Goal: Book appointment/travel/reservation

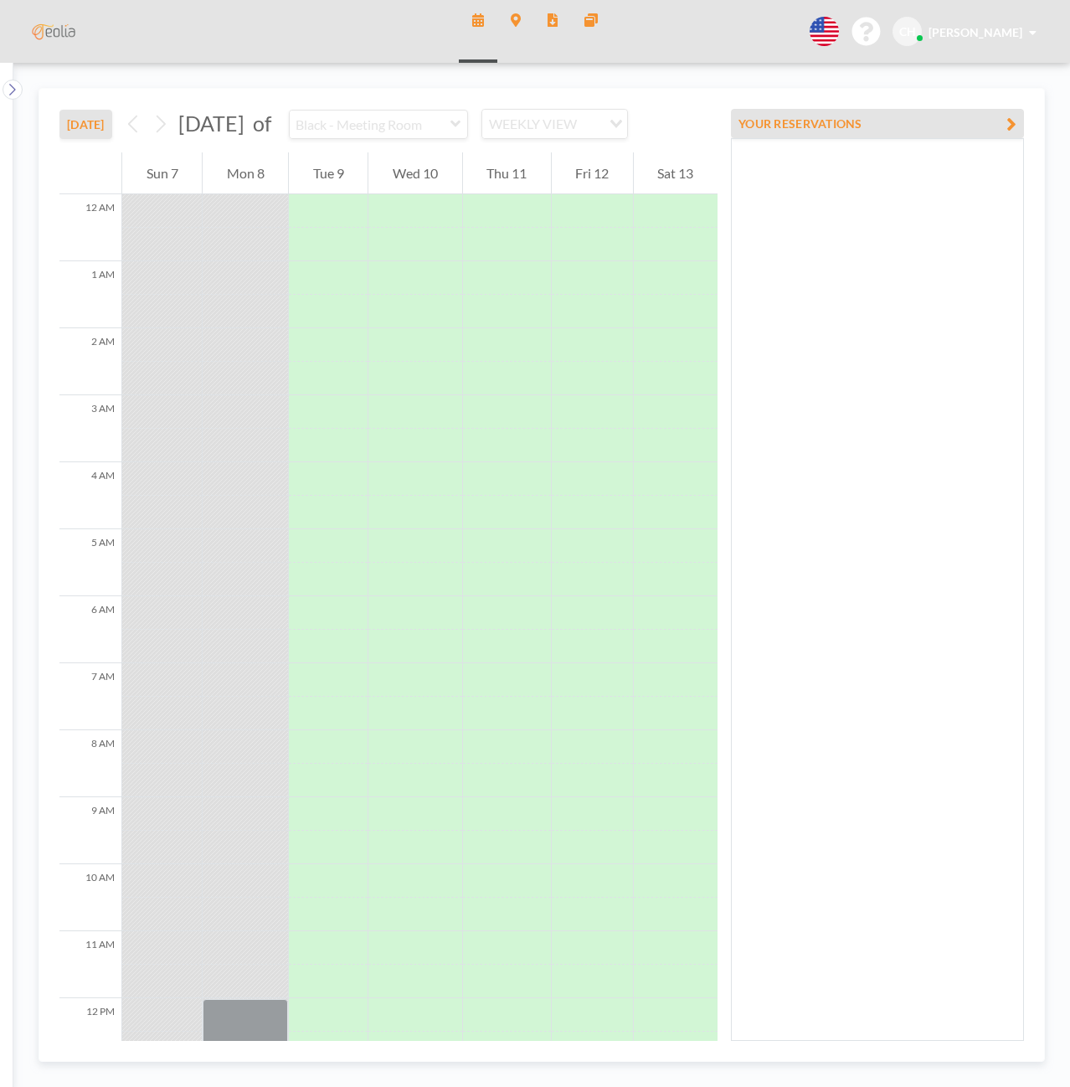
scroll to position [527, 0]
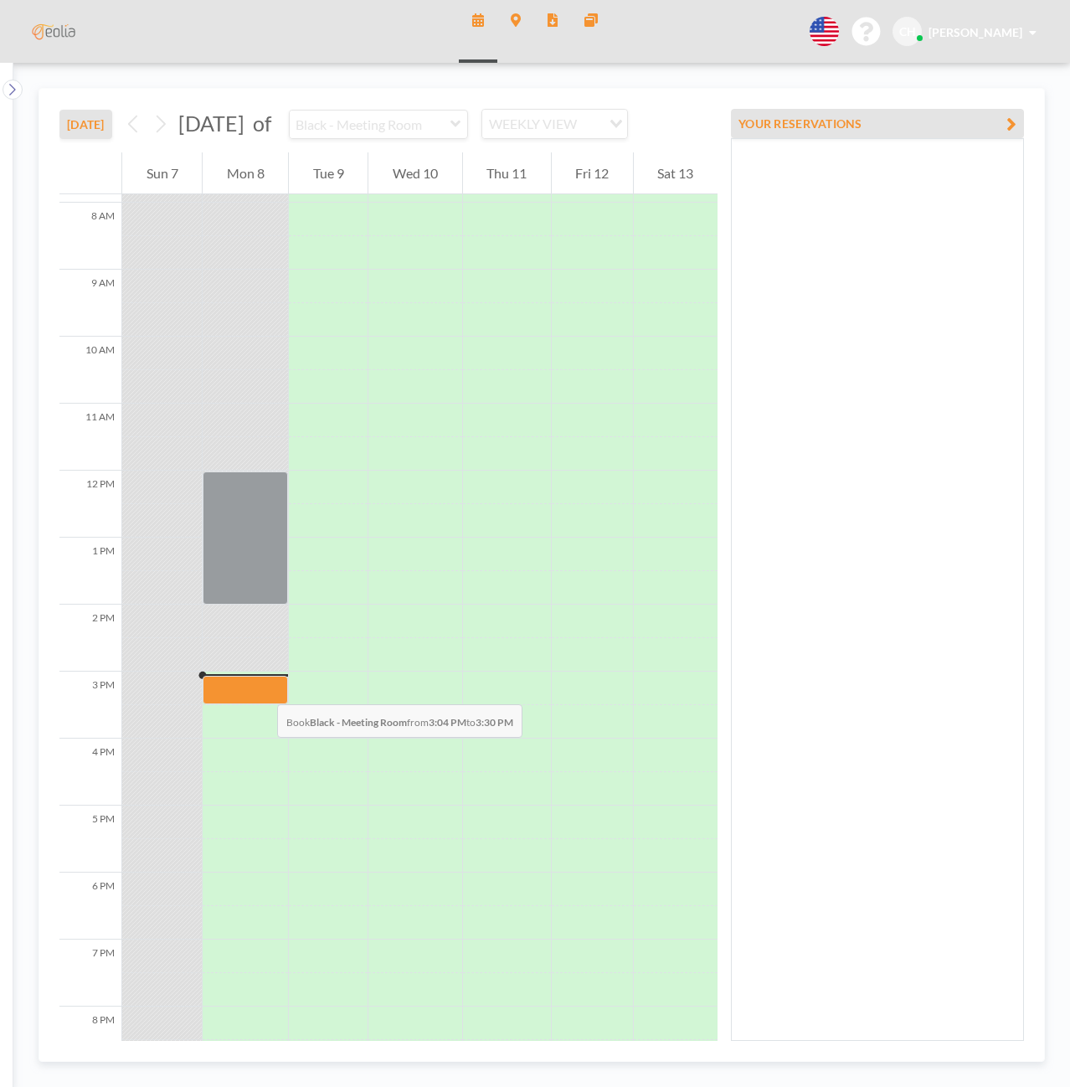
click at [260, 687] on div at bounding box center [245, 690] width 85 height 28
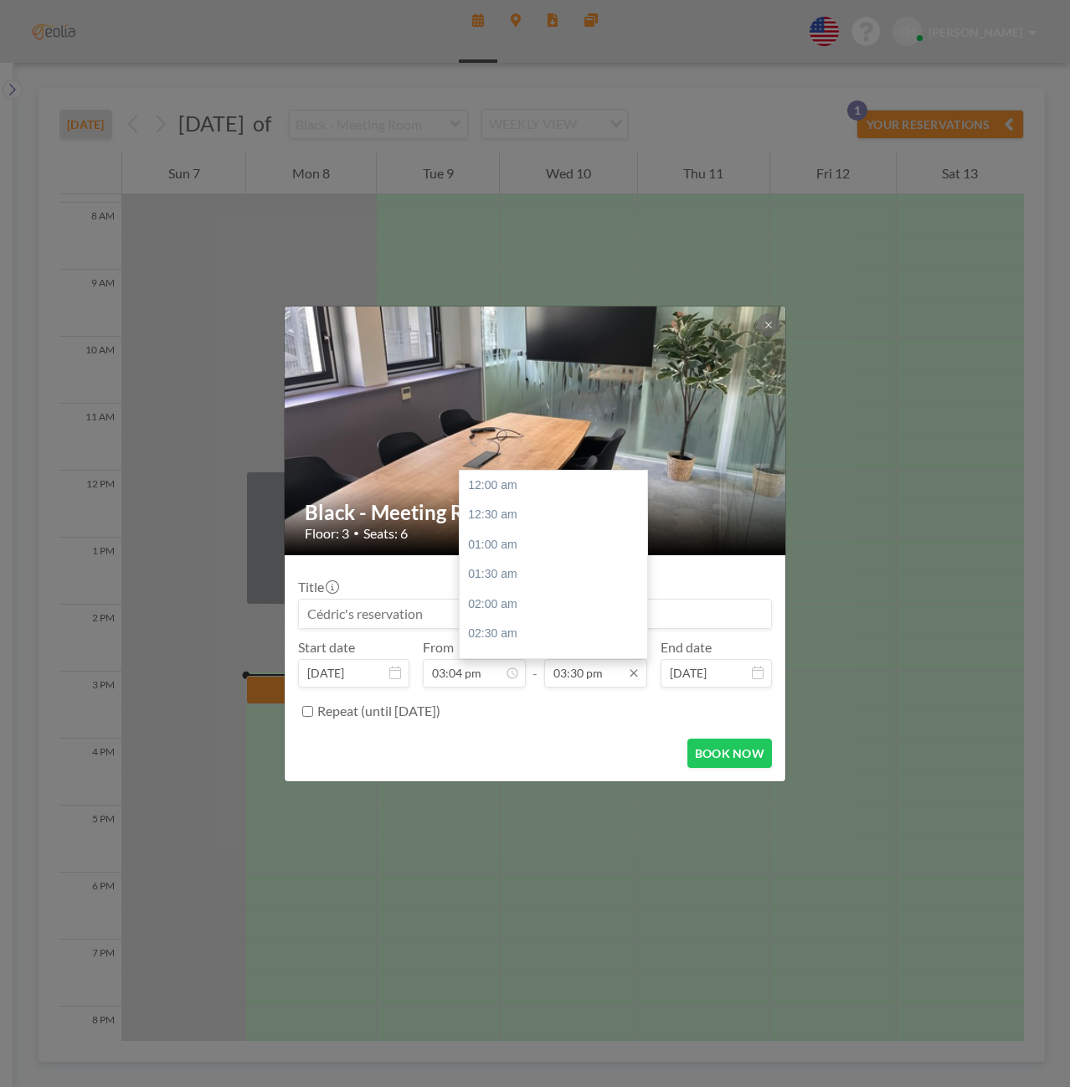
click at [598, 678] on input "03:30 pm" at bounding box center [595, 673] width 103 height 28
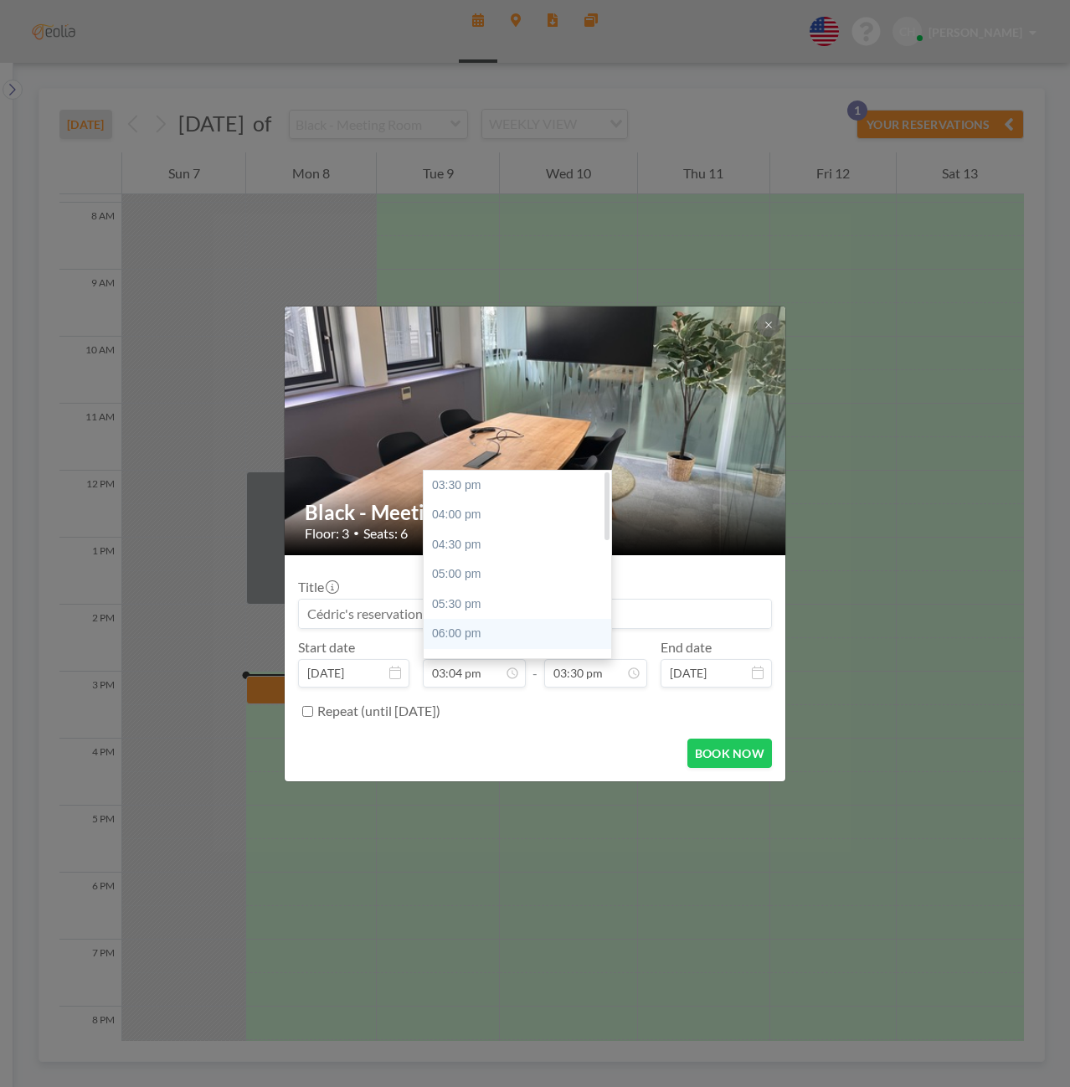
click at [517, 629] on div "06:00 pm" at bounding box center [522, 634] width 196 height 30
type input "06:00 pm"
type input "06:30 pm"
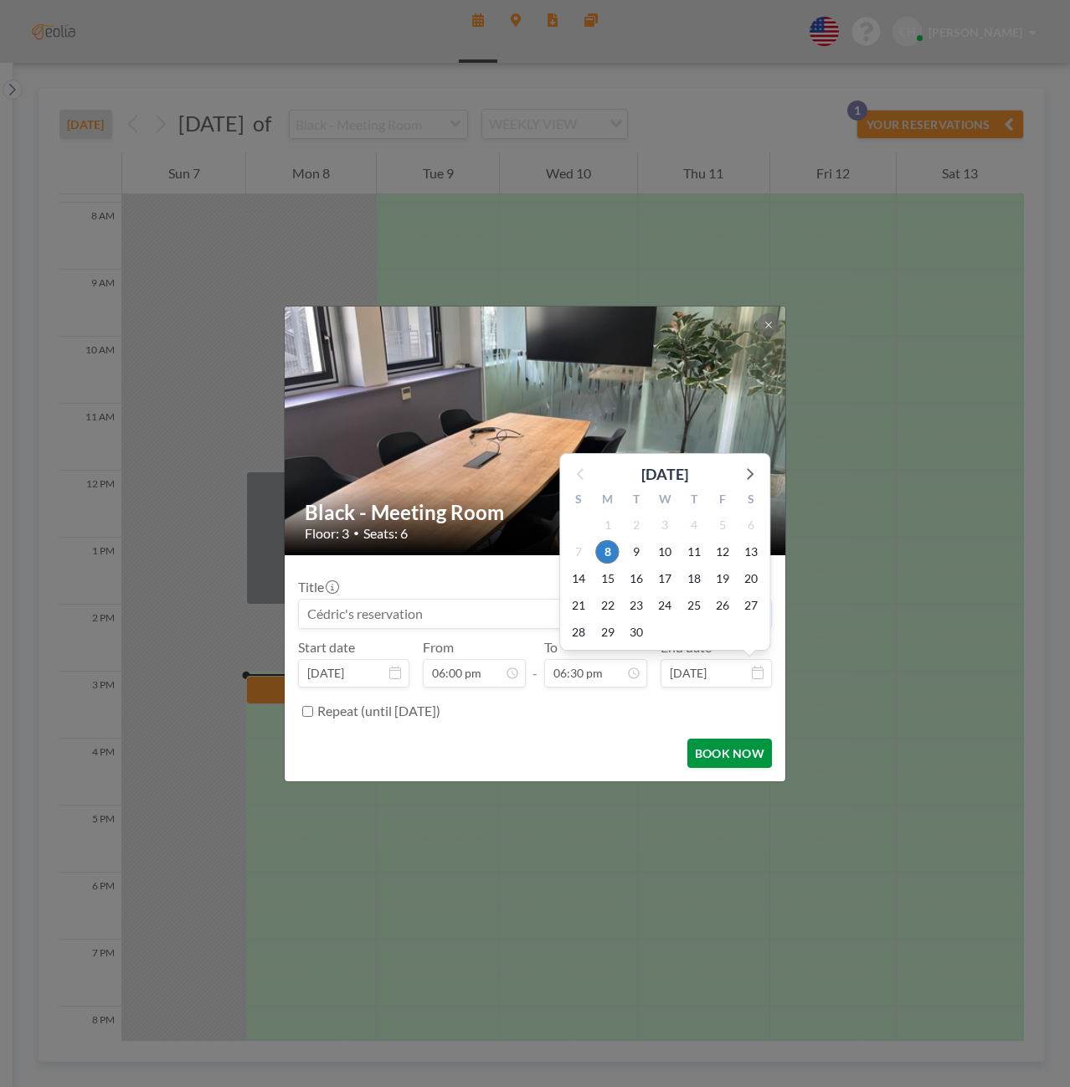
scroll to position [1103, 0]
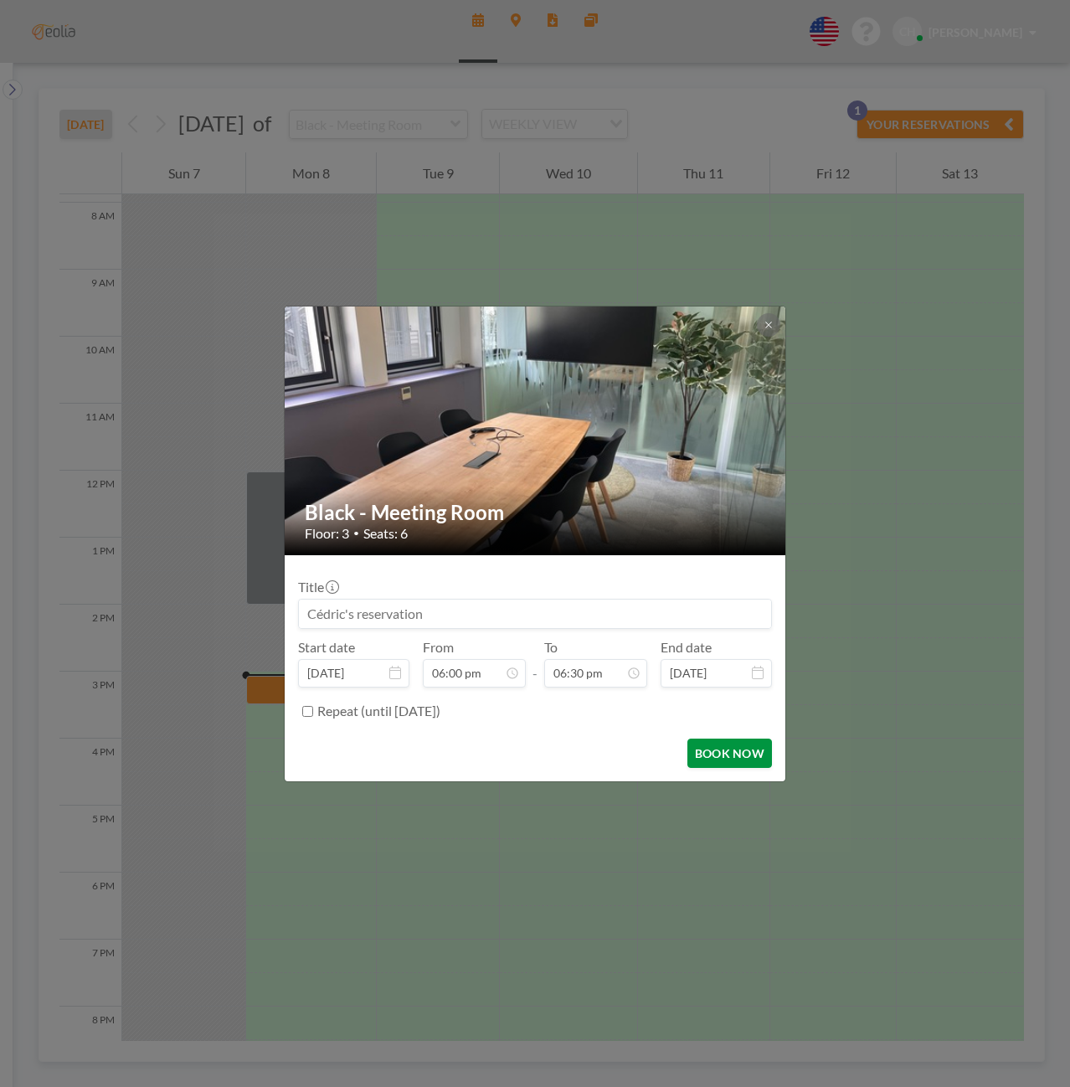
click at [742, 753] on button "BOOK NOW" at bounding box center [729, 752] width 85 height 29
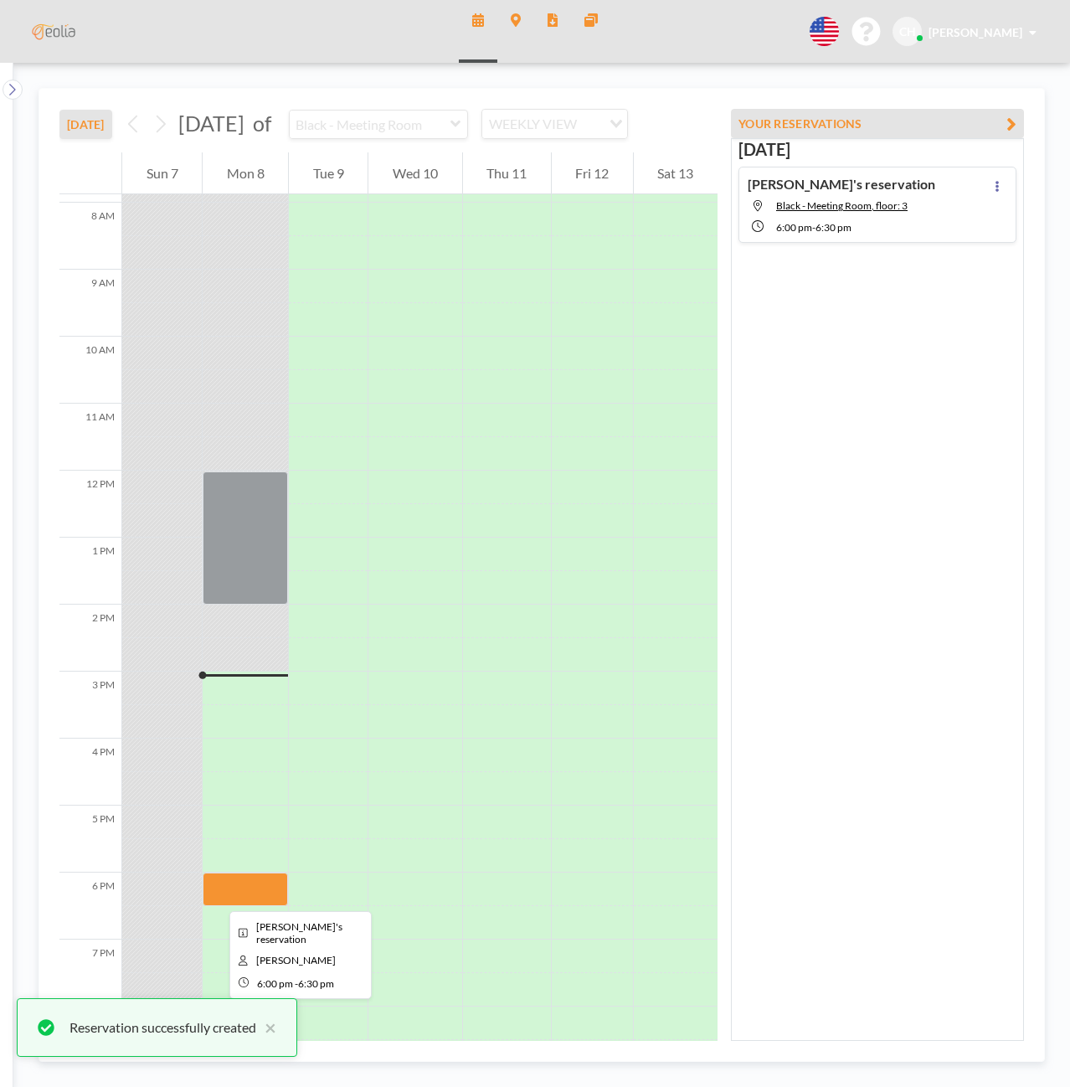
click at [219, 890] on div at bounding box center [245, 888] width 85 height 33
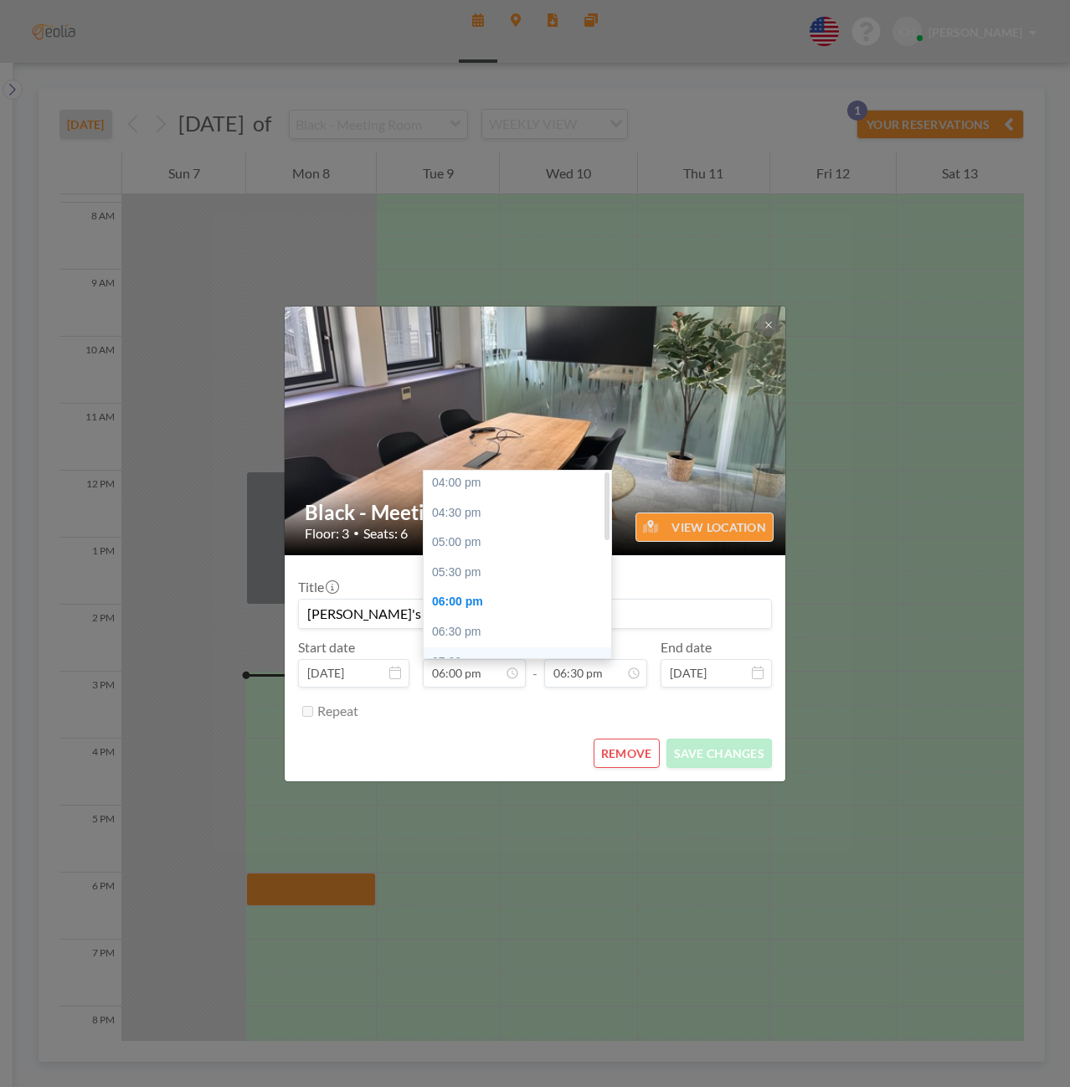
scroll to position [0, 0]
click at [464, 569] on div "05:00 pm" at bounding box center [522, 574] width 196 height 30
click at [459, 472] on div "03:30 pm" at bounding box center [522, 485] width 196 height 30
type input "03:30 pm"
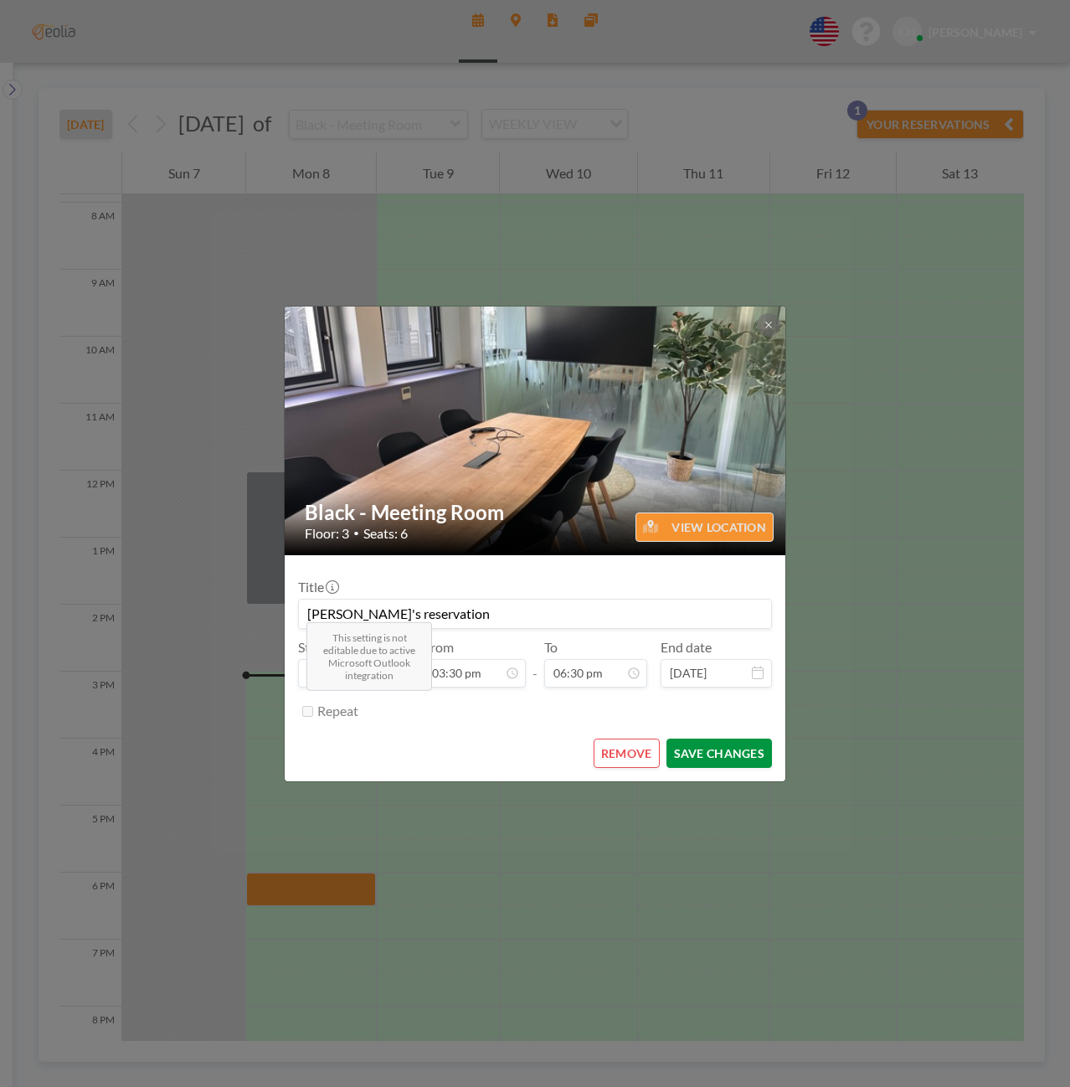
scroll to position [1103, 0]
click at [680, 753] on button "SAVE CHANGES" at bounding box center [718, 752] width 105 height 29
